Goal: Task Accomplishment & Management: Complete application form

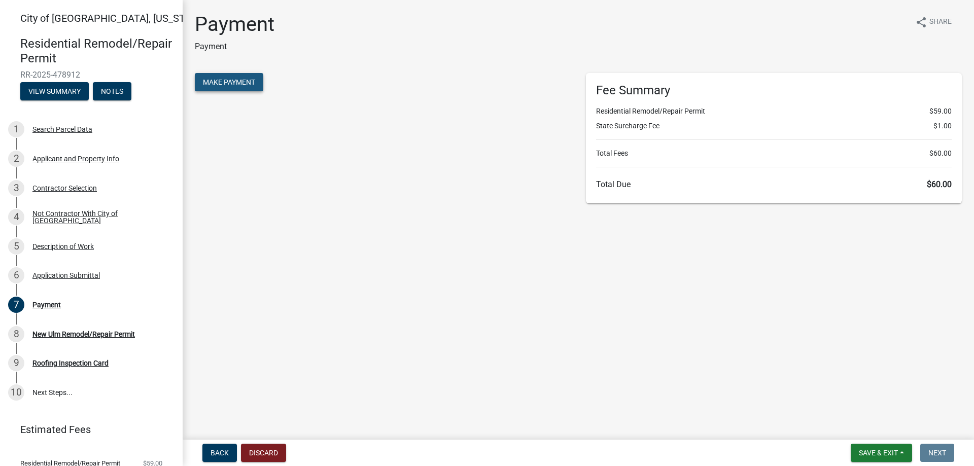
click at [214, 84] on span "Make Payment" at bounding box center [229, 82] width 52 height 8
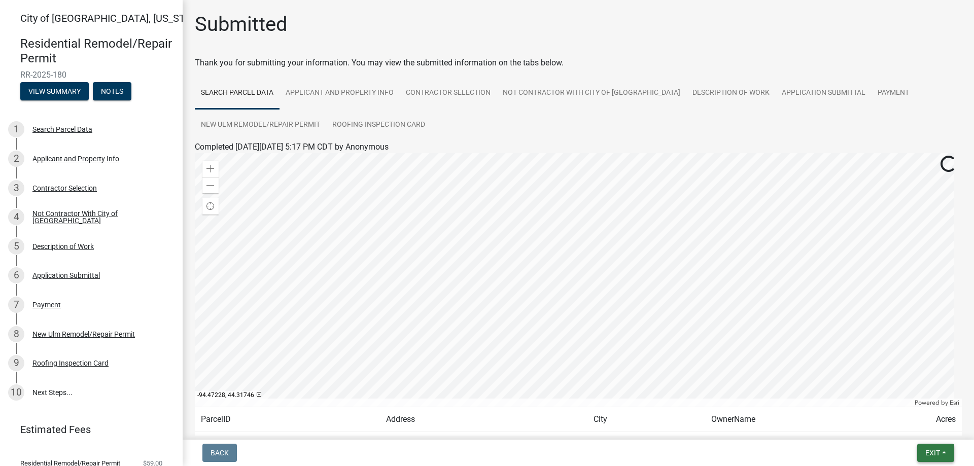
click at [925, 452] on span "Exit" at bounding box center [932, 453] width 15 height 8
click at [901, 424] on button "Save & Exit" at bounding box center [913, 426] width 81 height 24
